Goal: Information Seeking & Learning: Check status

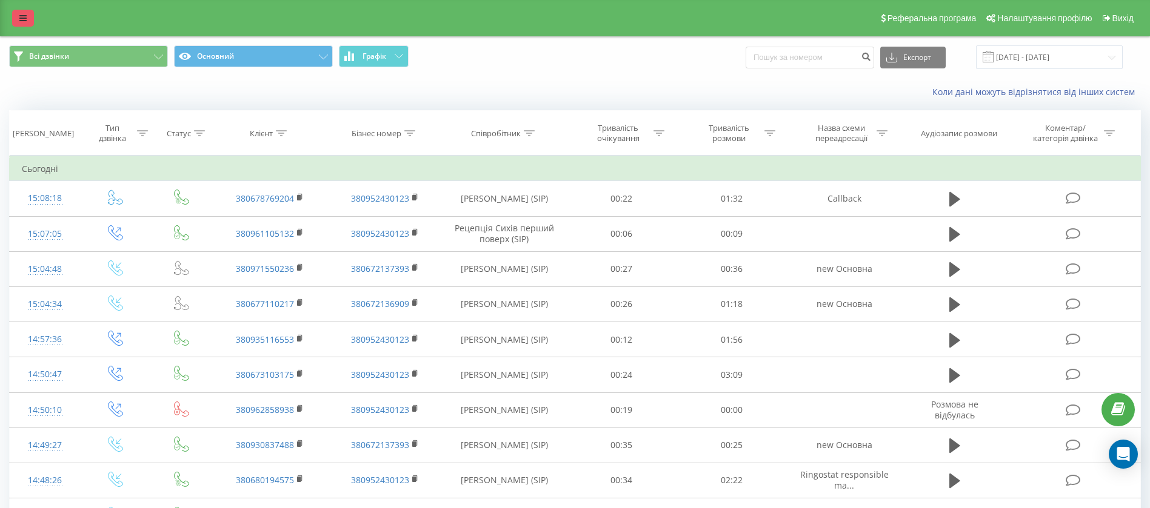
click at [19, 22] on link at bounding box center [23, 18] width 22 height 17
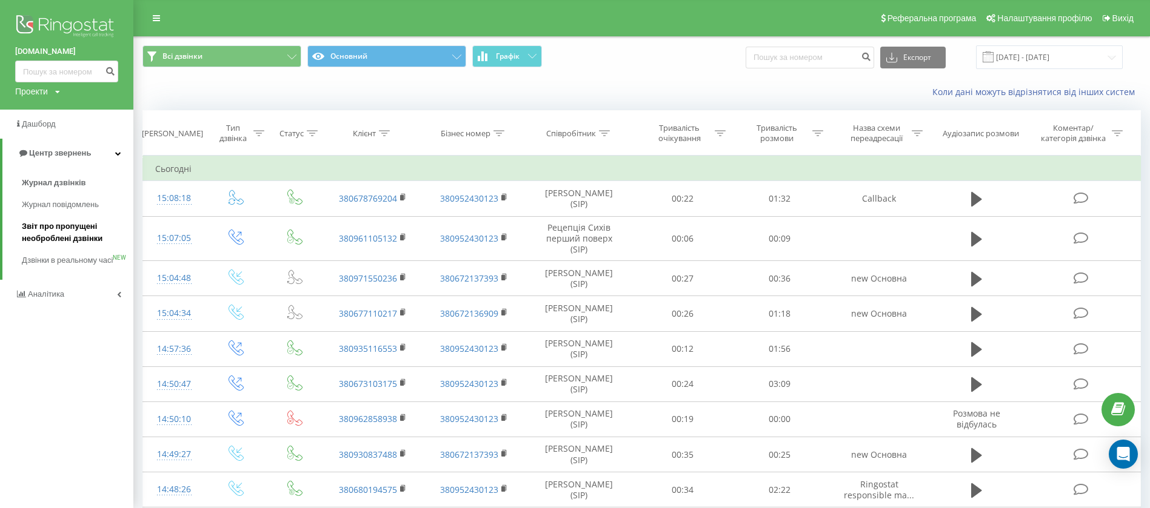
click at [55, 230] on span "Звіт про пропущені необроблені дзвінки" at bounding box center [74, 233] width 105 height 24
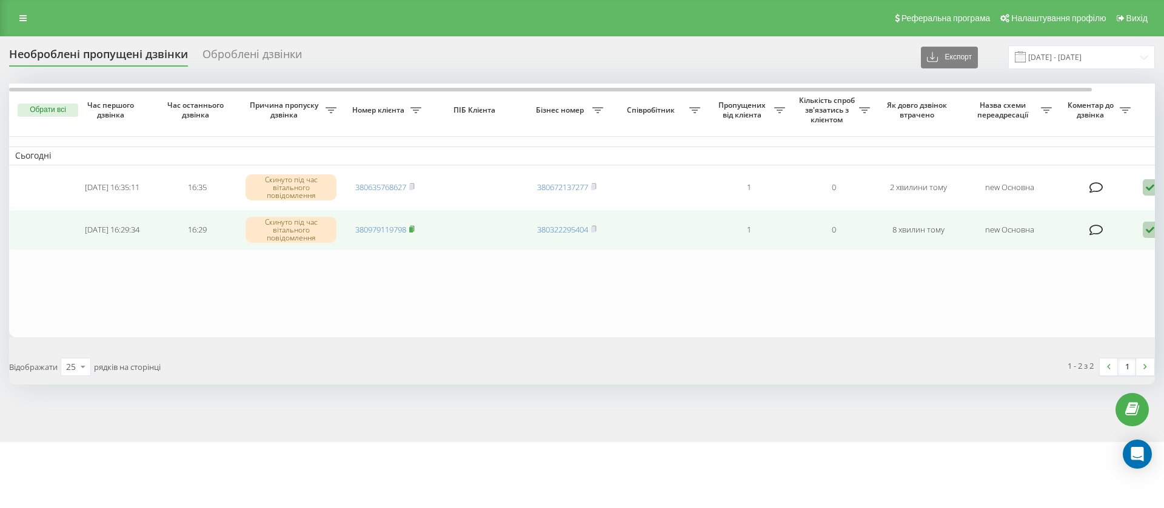
click at [413, 229] on rect at bounding box center [411, 229] width 4 height 5
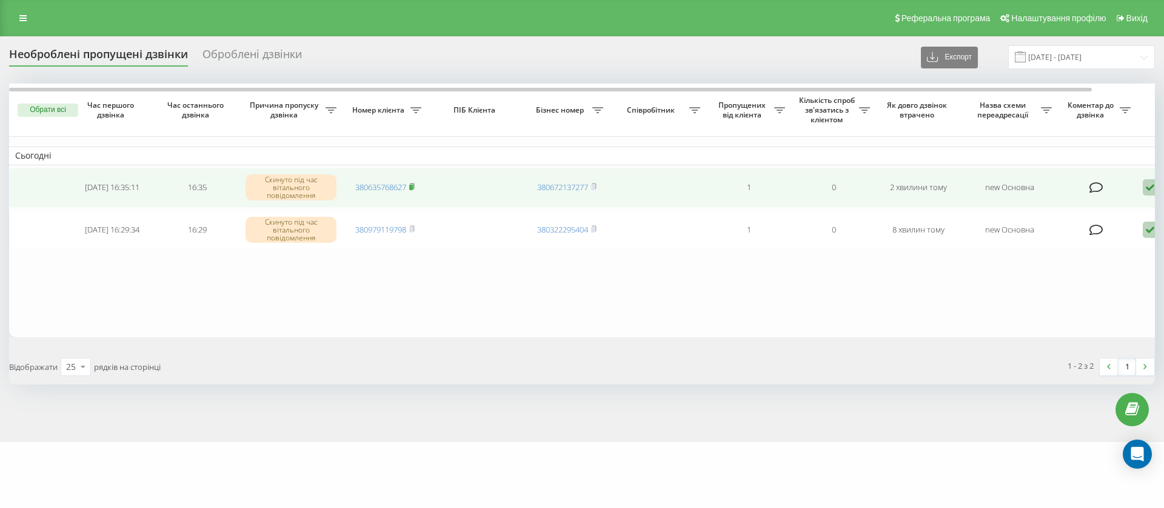
click at [412, 185] on rect at bounding box center [411, 187] width 4 height 5
